Goal: Information Seeking & Learning: Learn about a topic

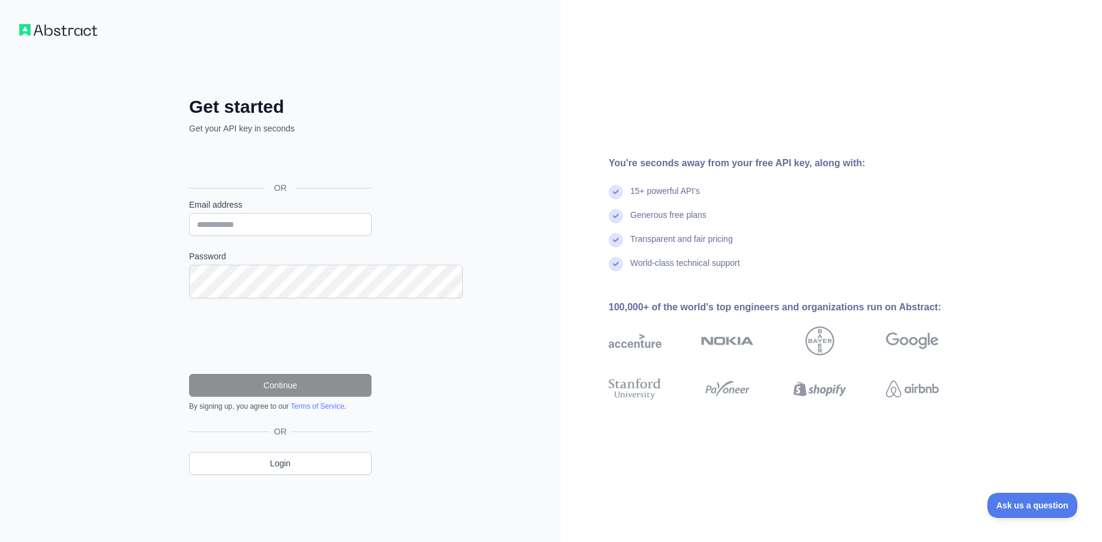
scroll to position [98, 0]
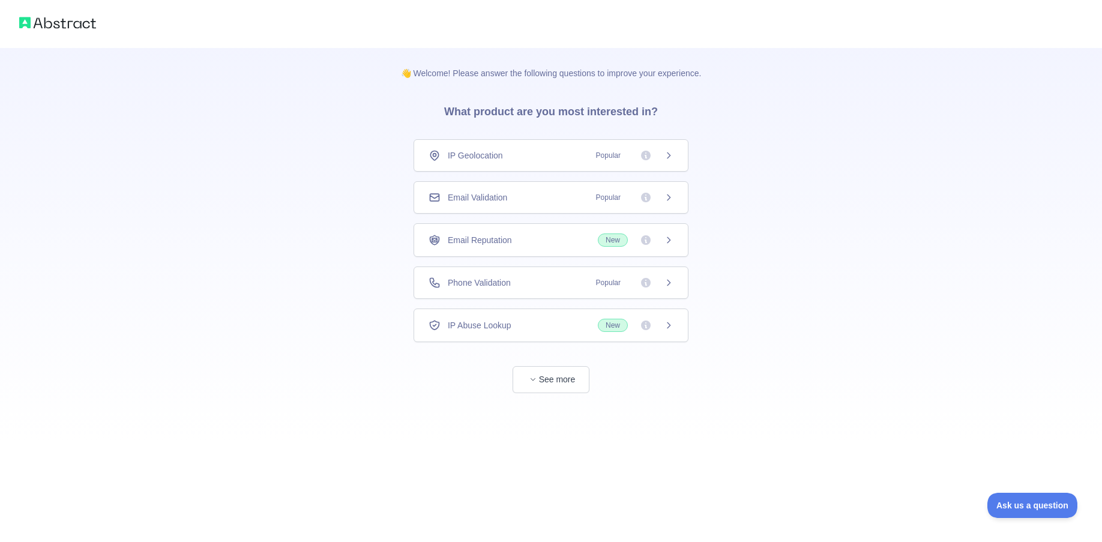
scroll to position [150, 0]
click at [589, 192] on span "Popular" at bounding box center [608, 198] width 39 height 12
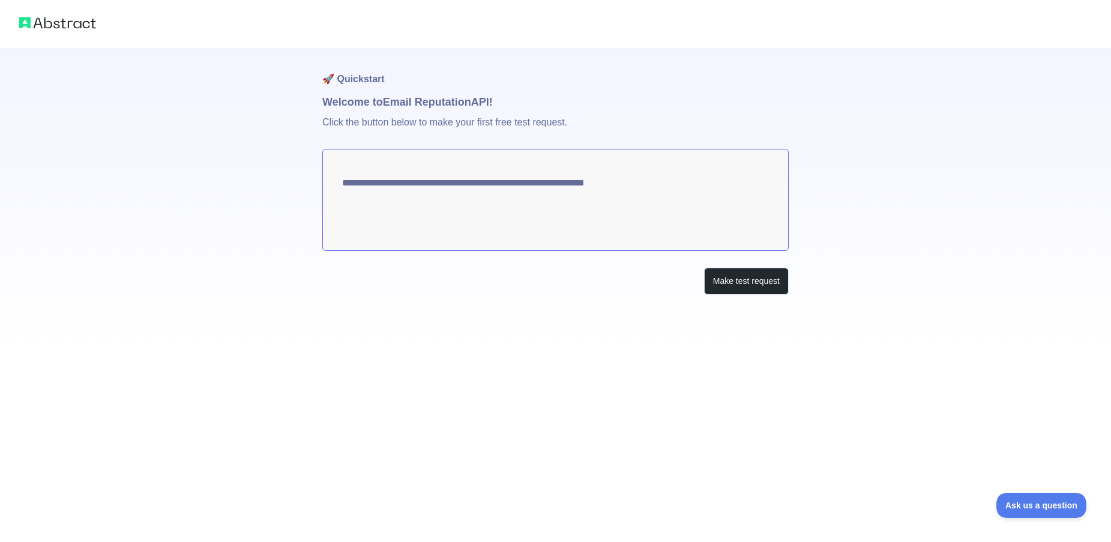
scroll to position [9, 0]
click at [96, 31] on img at bounding box center [57, 22] width 77 height 17
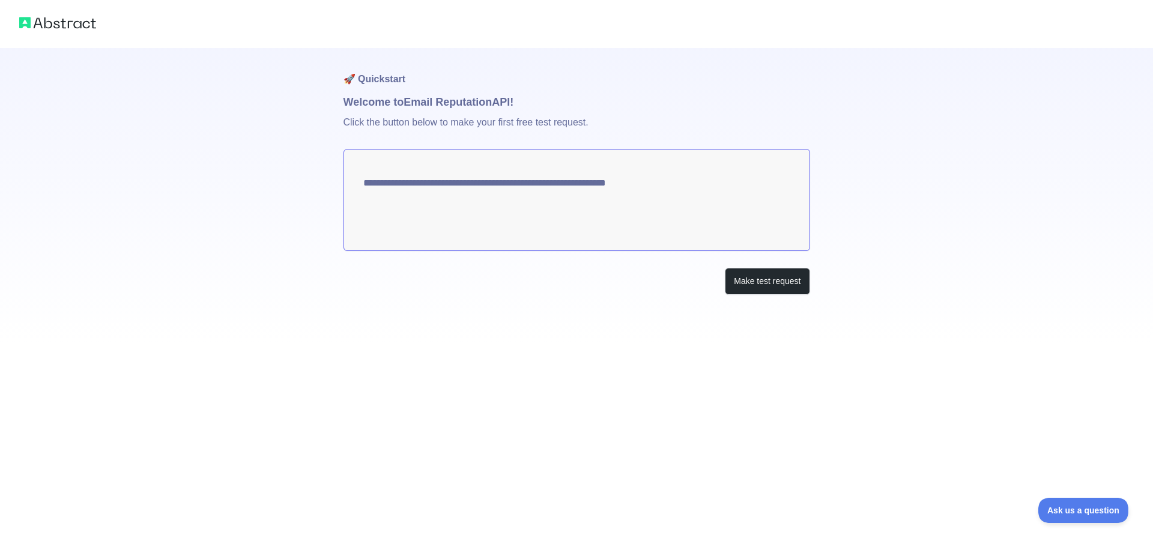
click at [96, 31] on img at bounding box center [57, 22] width 77 height 17
click at [42, 31] on img at bounding box center [57, 22] width 77 height 17
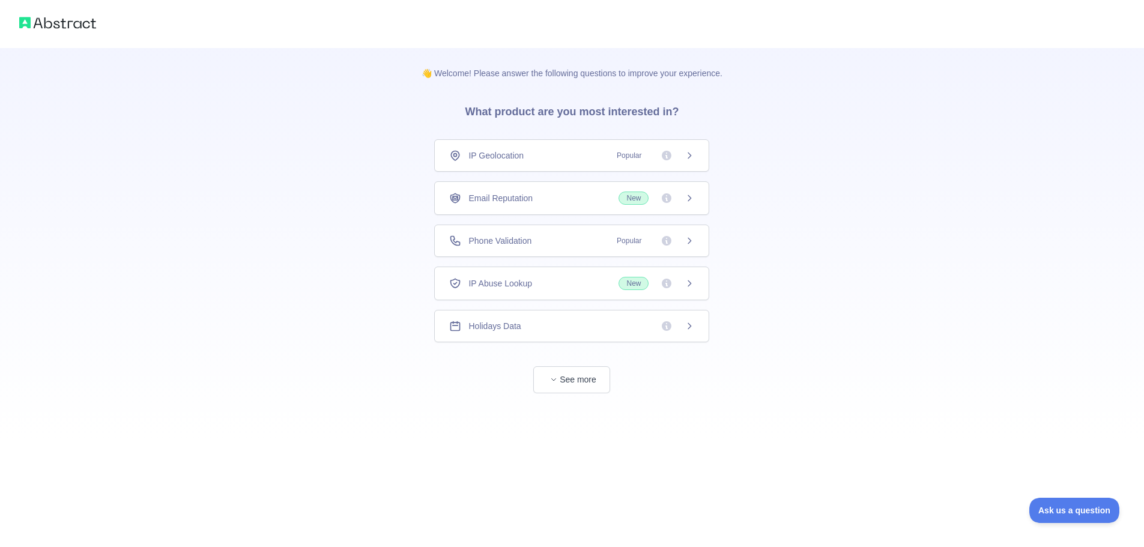
scroll to position [180, 0]
drag, startPoint x: 120, startPoint y: 33, endPoint x: 131, endPoint y: 44, distance: 15.7
click at [96, 31] on img at bounding box center [57, 22] width 77 height 17
click at [582, 393] on button "See more" at bounding box center [571, 379] width 77 height 27
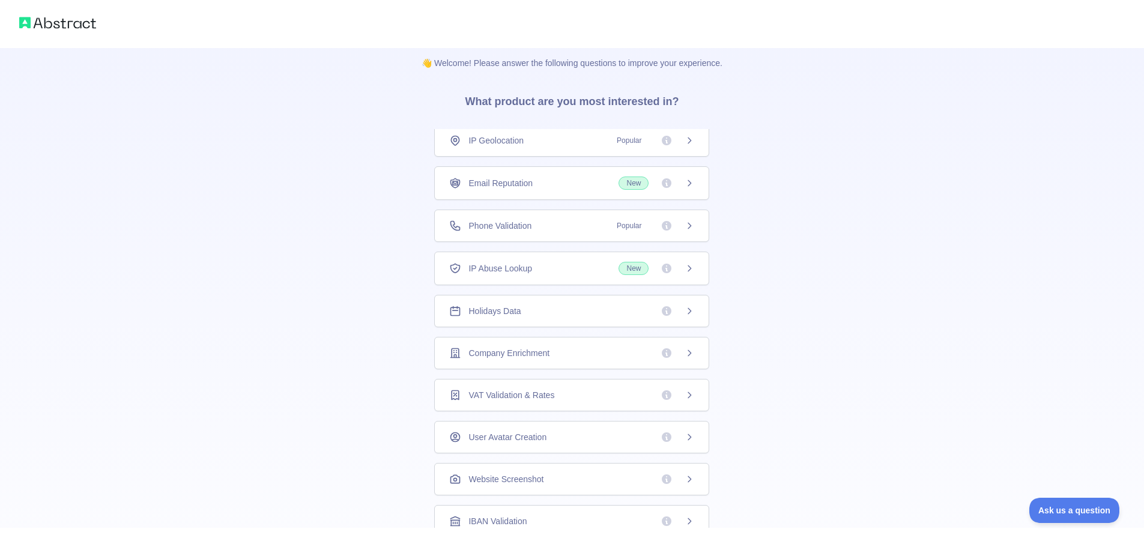
scroll to position [0, 0]
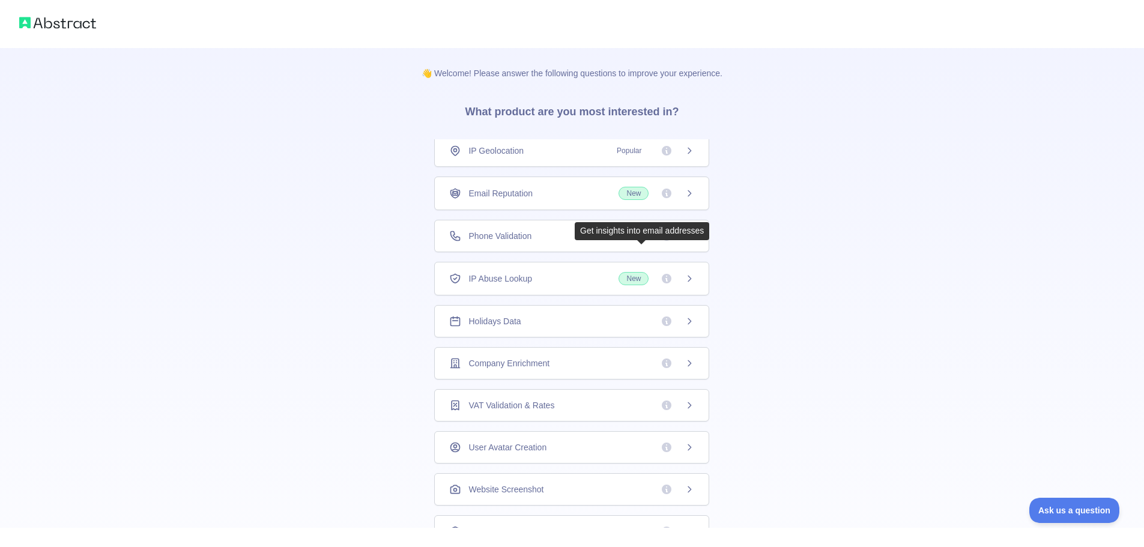
click at [662, 198] on icon at bounding box center [667, 194] width 10 height 10
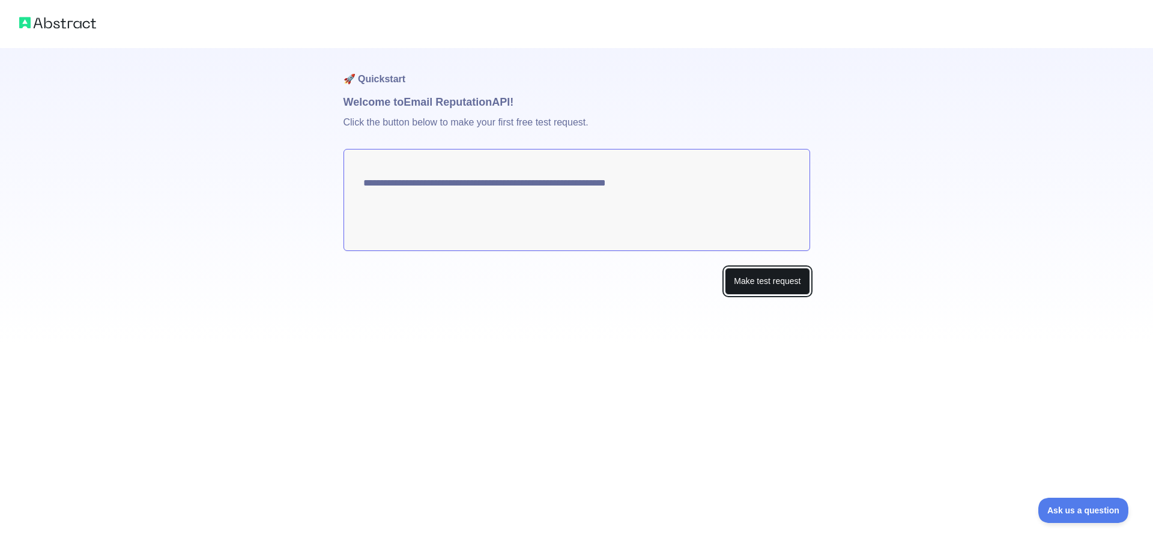
click at [776, 295] on button "Make test request" at bounding box center [767, 281] width 85 height 27
